Goal: Information Seeking & Learning: Learn about a topic

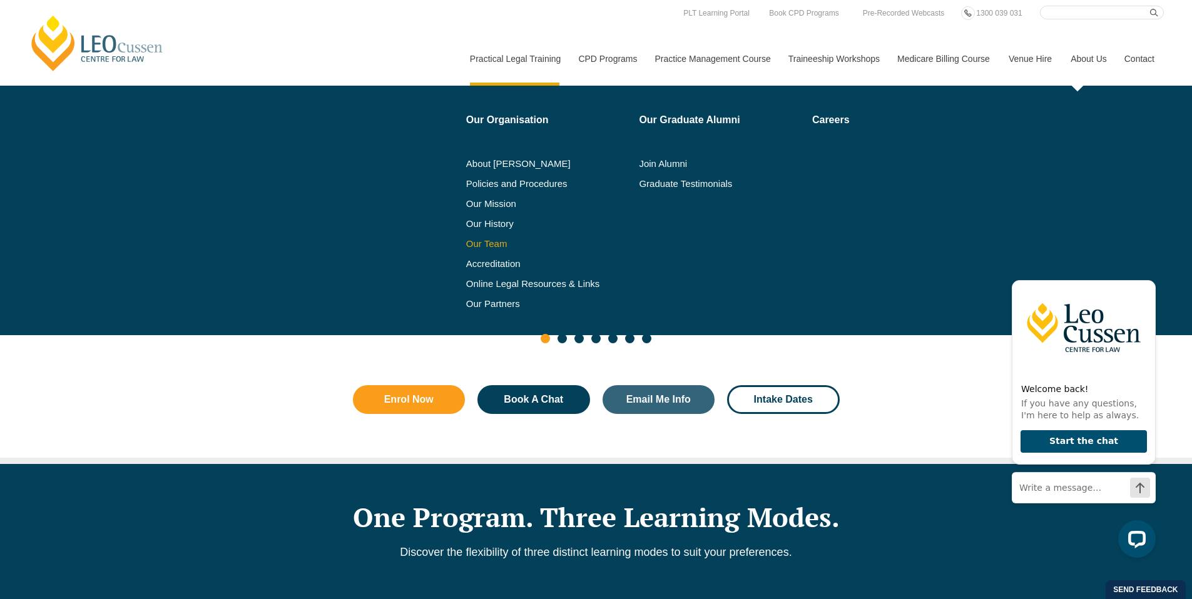
click at [466, 246] on link "Our Team" at bounding box center [548, 244] width 165 height 10
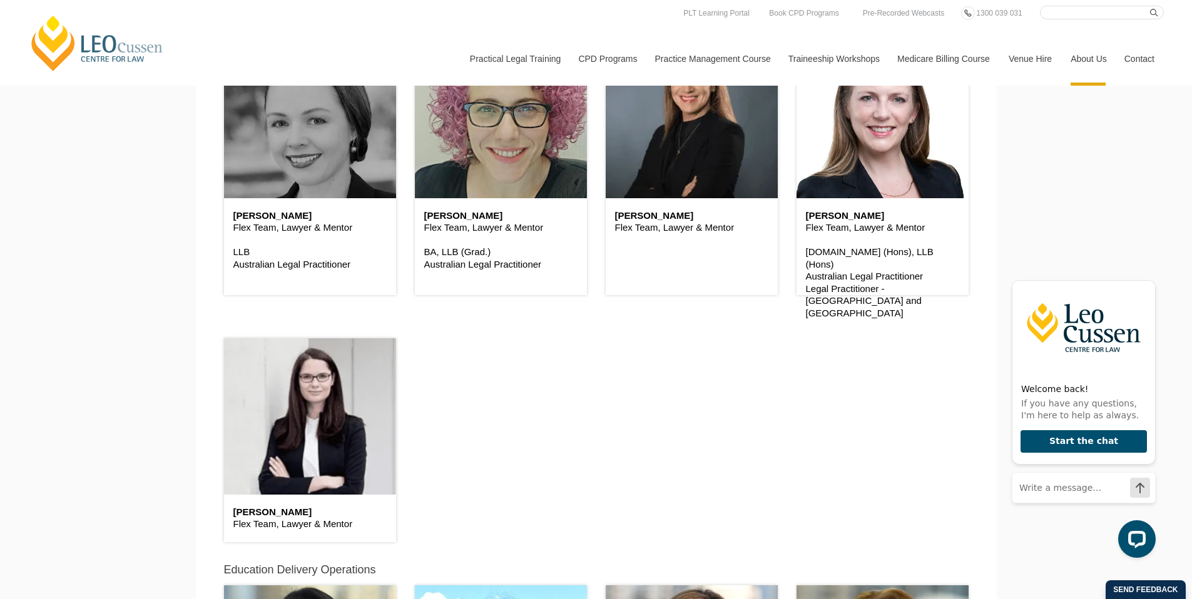
scroll to position [3202, 0]
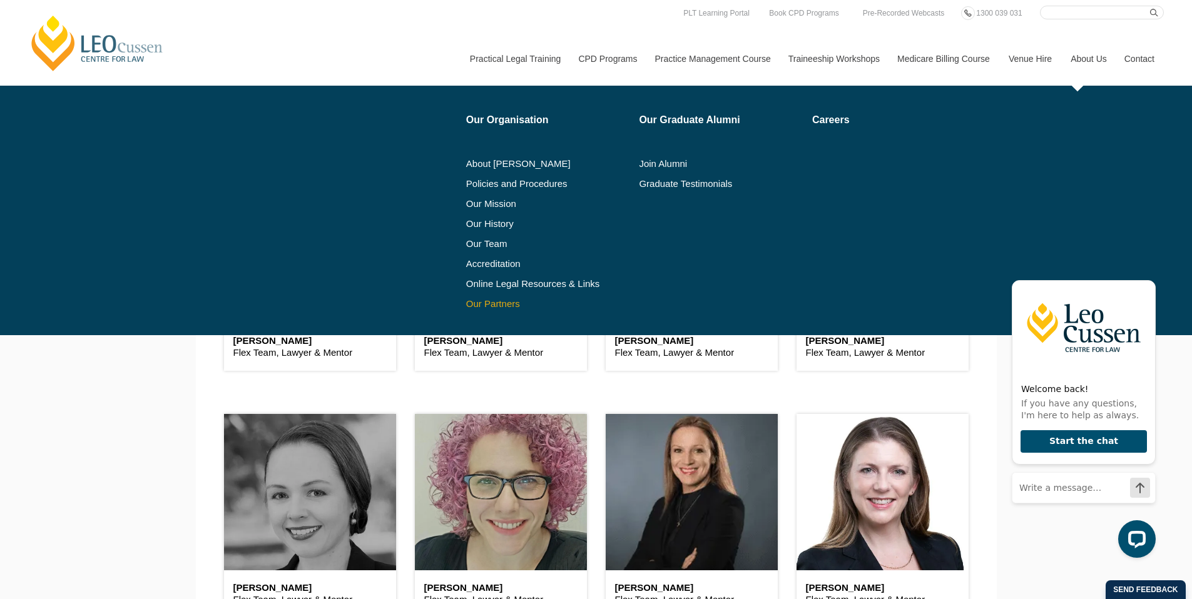
click at [475, 308] on link "Our Partners" at bounding box center [548, 304] width 165 height 10
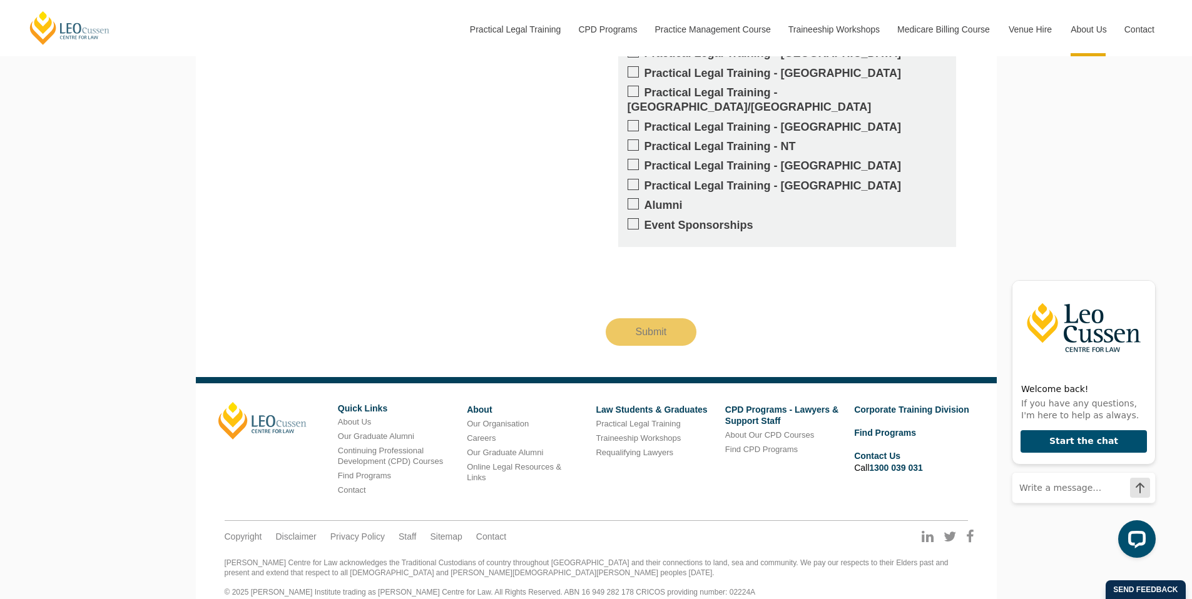
scroll to position [2517, 0]
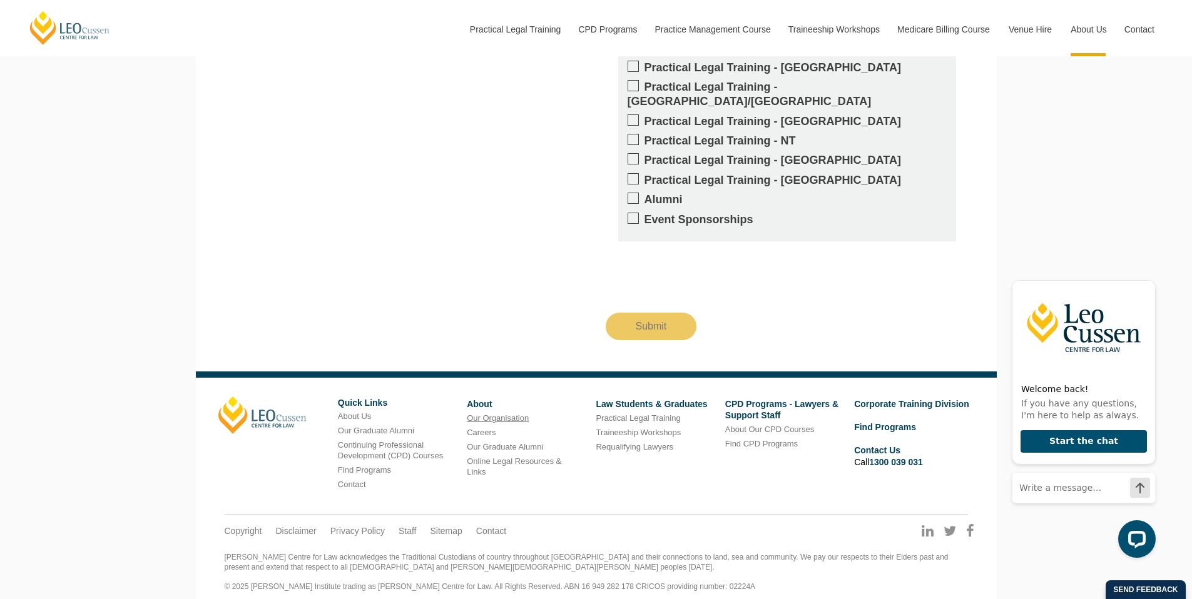
click at [499, 414] on link "Our Organisation" at bounding box center [498, 418] width 62 height 9
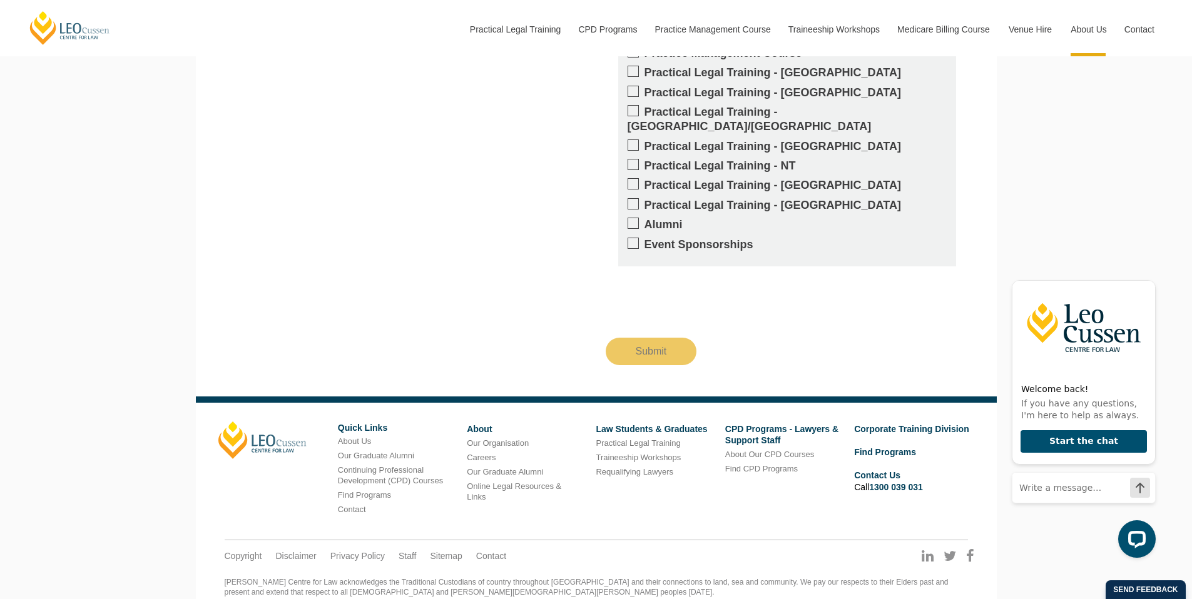
scroll to position [1162, 0]
